Goal: Task Accomplishment & Management: Manage account settings

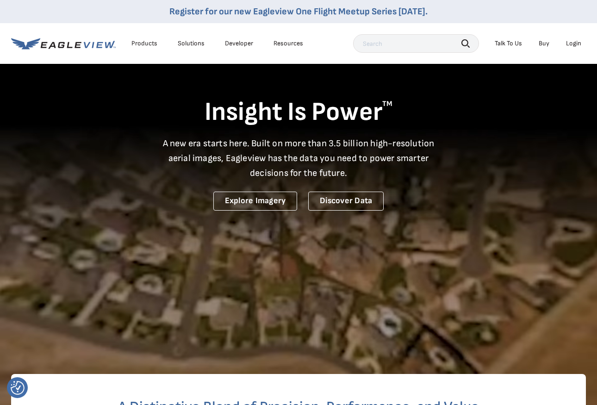
click at [573, 43] on div "Login" at bounding box center [573, 43] width 15 height 8
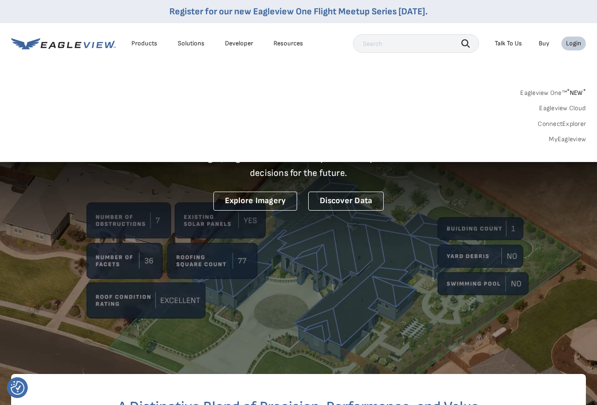
click at [573, 42] on div "Login" at bounding box center [573, 43] width 15 height 8
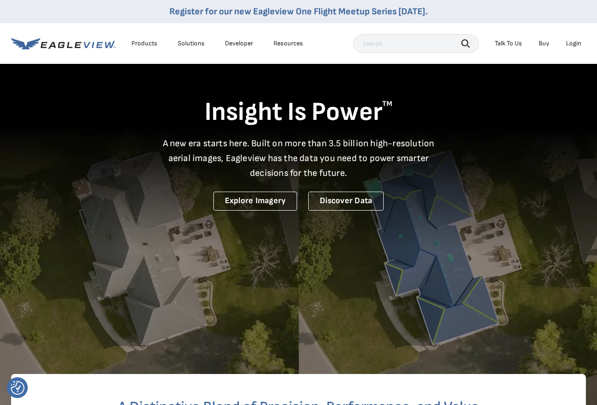
click at [577, 46] on div "Login" at bounding box center [573, 43] width 15 height 8
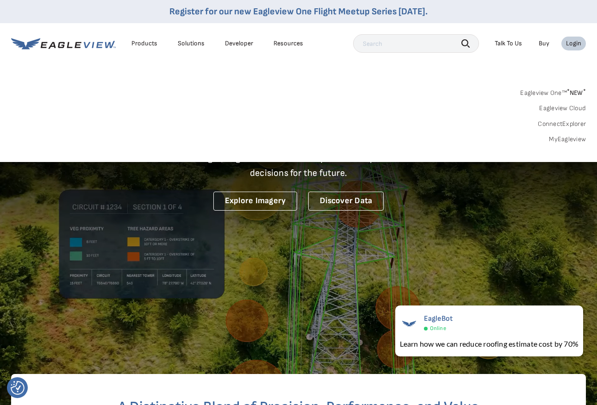
click at [563, 138] on link "MyEagleview" at bounding box center [567, 139] width 37 height 8
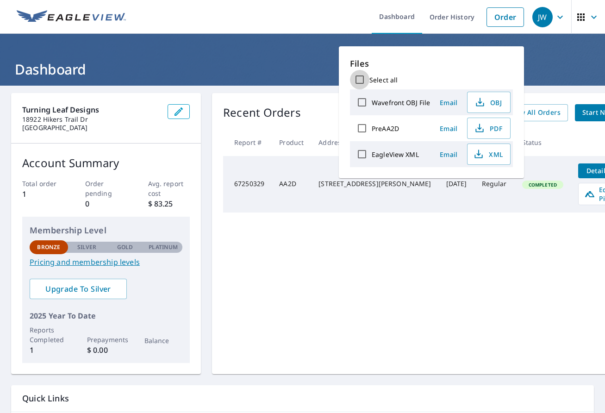
click at [362, 79] on input "Select all" at bounding box center [359, 79] width 19 height 19
checkbox input "true"
